Goal: Information Seeking & Learning: Learn about a topic

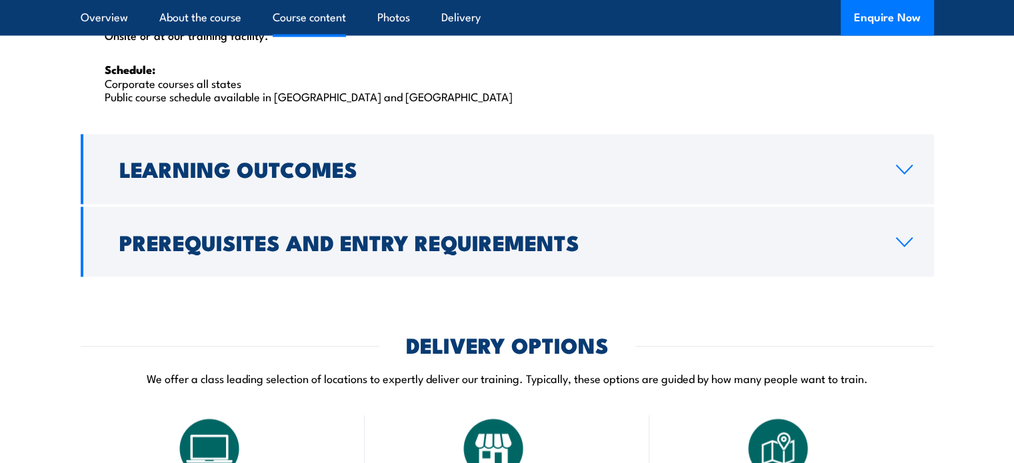
scroll to position [2285, 0]
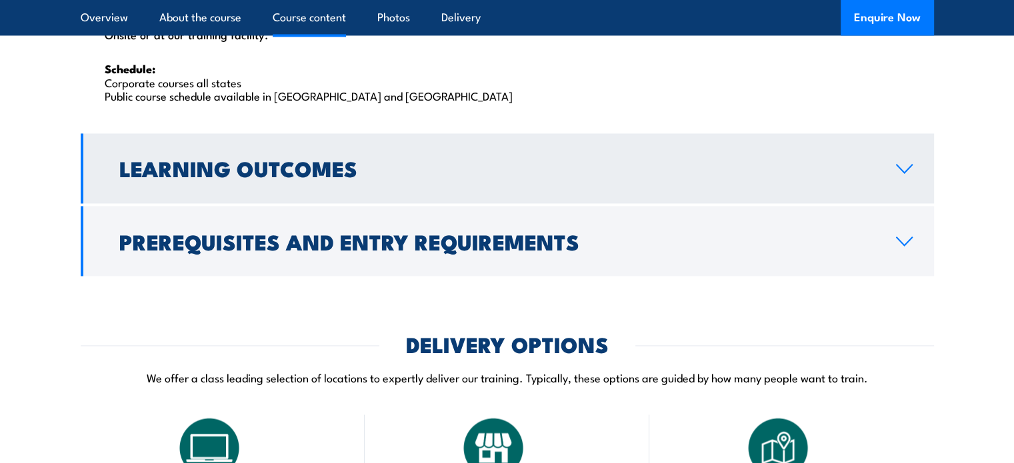
click at [446, 159] on h2 "Learning Outcomes" at bounding box center [496, 168] width 755 height 19
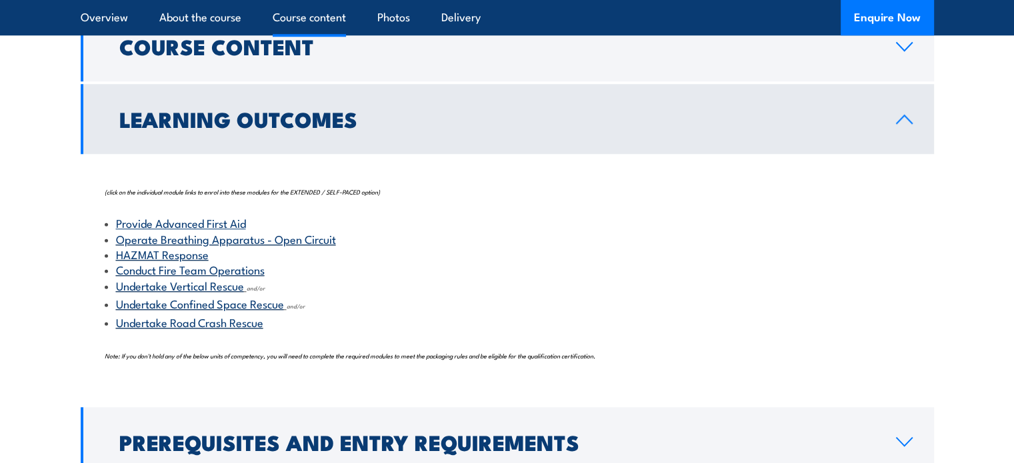
scroll to position [1319, 0]
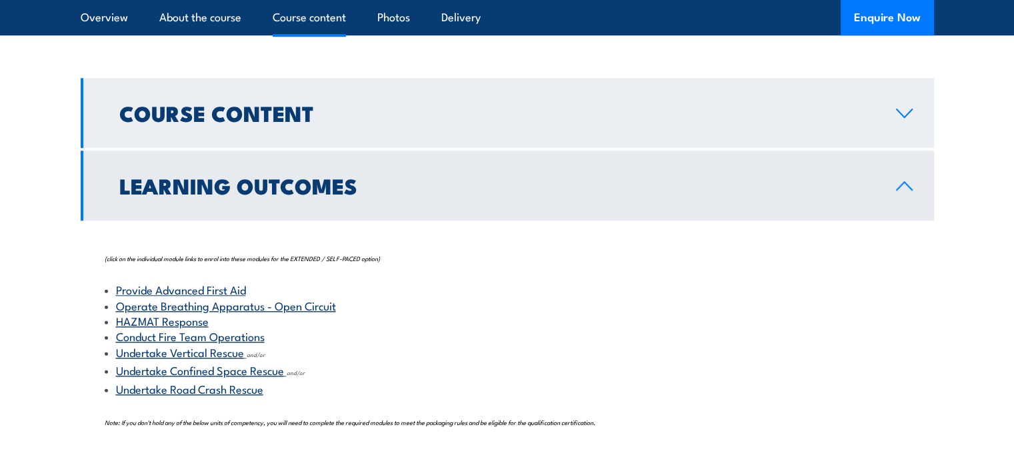
click at [343, 133] on link "Course Content" at bounding box center [507, 113] width 853 height 70
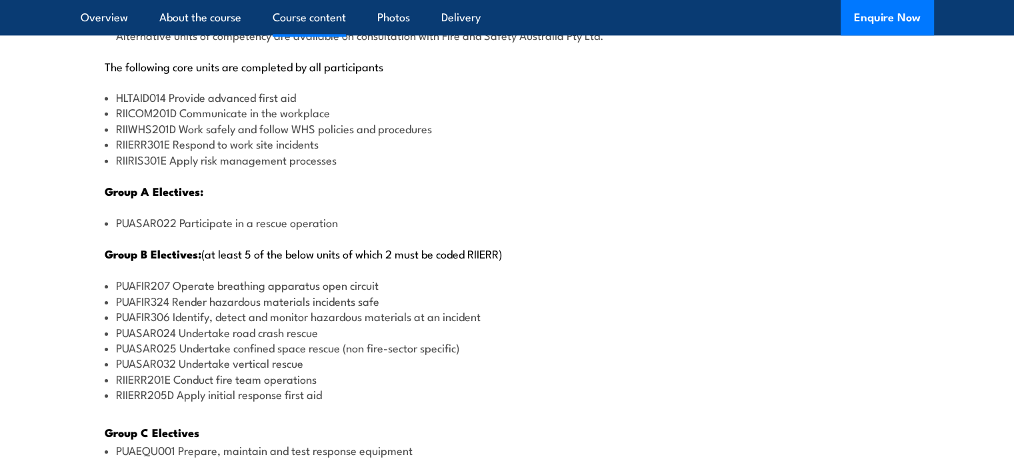
scroll to position [1645, 0]
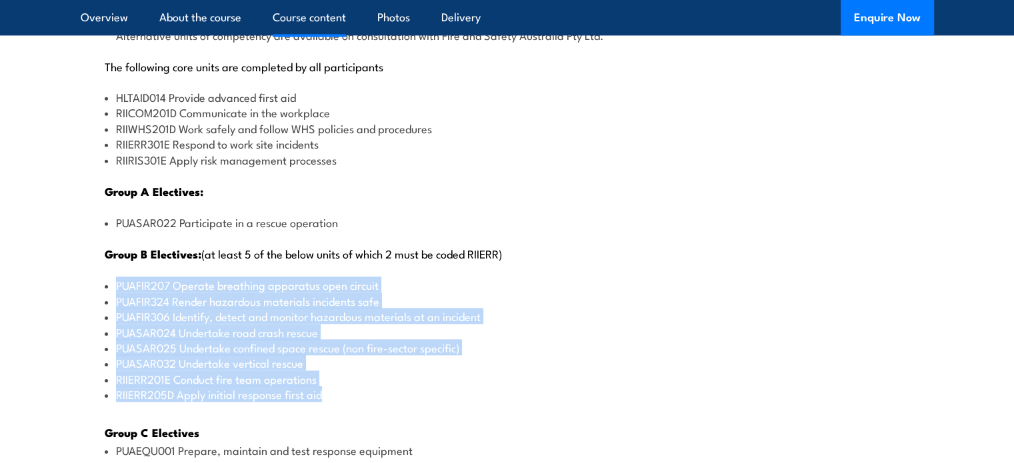
drag, startPoint x: 115, startPoint y: 281, endPoint x: 349, endPoint y: 403, distance: 264.2
click at [349, 403] on div "There are two options, you can choose between: INTENSIVE - Attending the intens…" at bounding box center [507, 296] width 853 height 949
copy ul "PUAFIR207 Operate breathing apparatus open circuit PUAFIR324 Render hazardous m…"
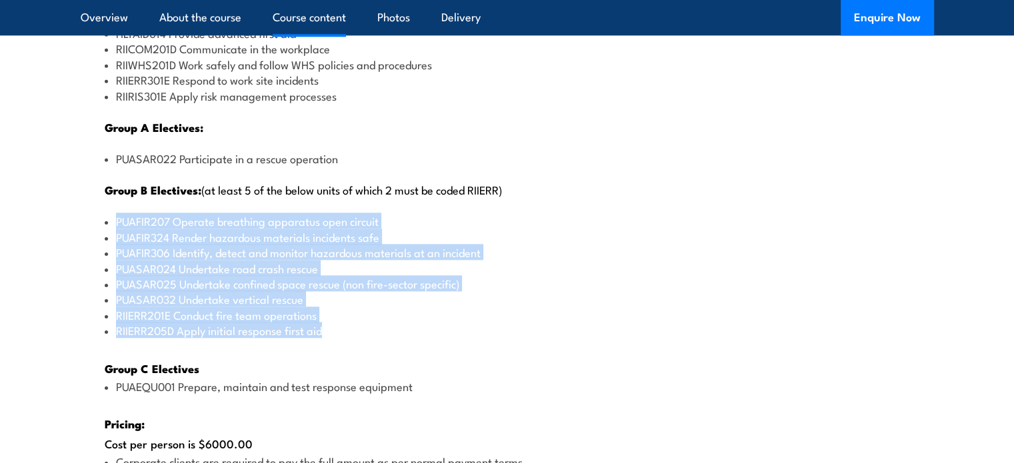
scroll to position [1709, 0]
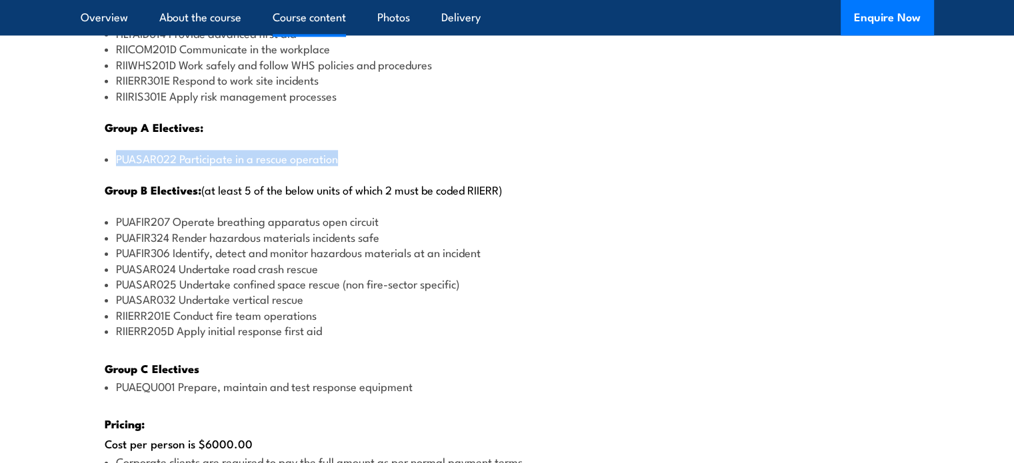
drag, startPoint x: 360, startPoint y: 157, endPoint x: 112, endPoint y: 148, distance: 248.2
click at [112, 151] on li "PUASAR022 Participate in a rescue operation" at bounding box center [507, 158] width 805 height 15
copy li "PUASAR022 Participate in a rescue operation"
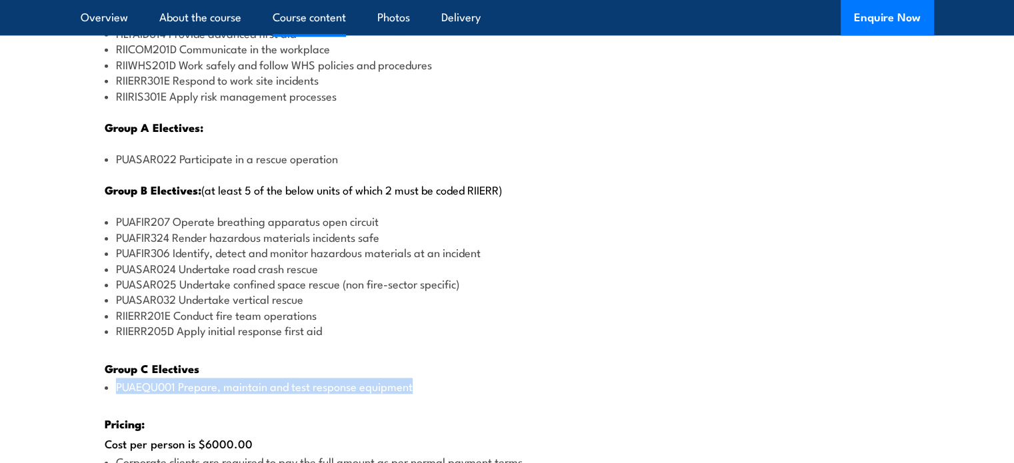
drag, startPoint x: 424, startPoint y: 377, endPoint x: 115, endPoint y: 380, distance: 308.7
click at [115, 380] on li "PUAEQU001 Prepare, maintain and test response equipment" at bounding box center [507, 386] width 805 height 15
copy li "PUAEQU001 Prepare, maintain and test response equipment"
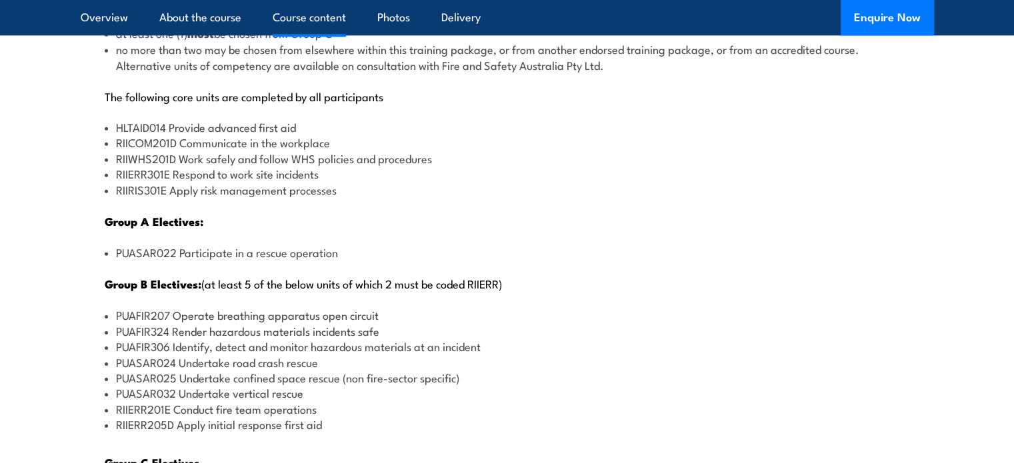
scroll to position [1597, 0]
